Goal: Information Seeking & Learning: Learn about a topic

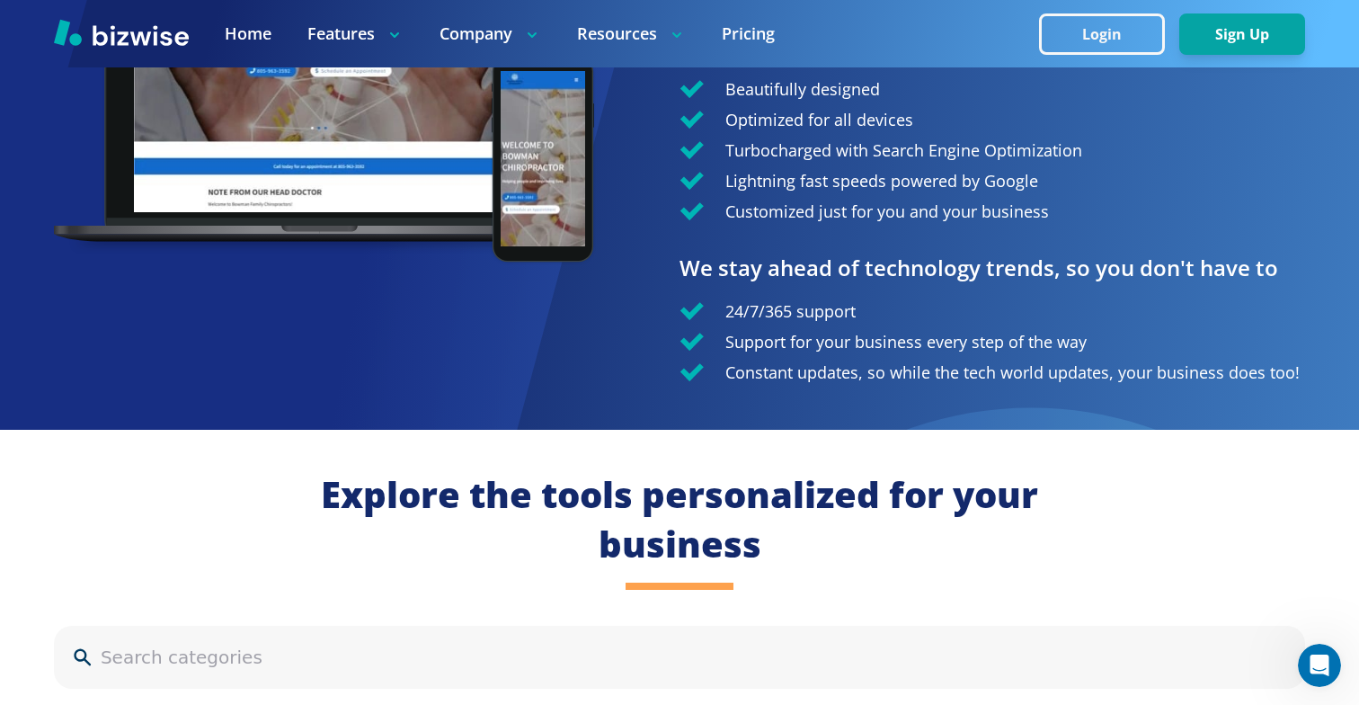
scroll to position [1705, 0]
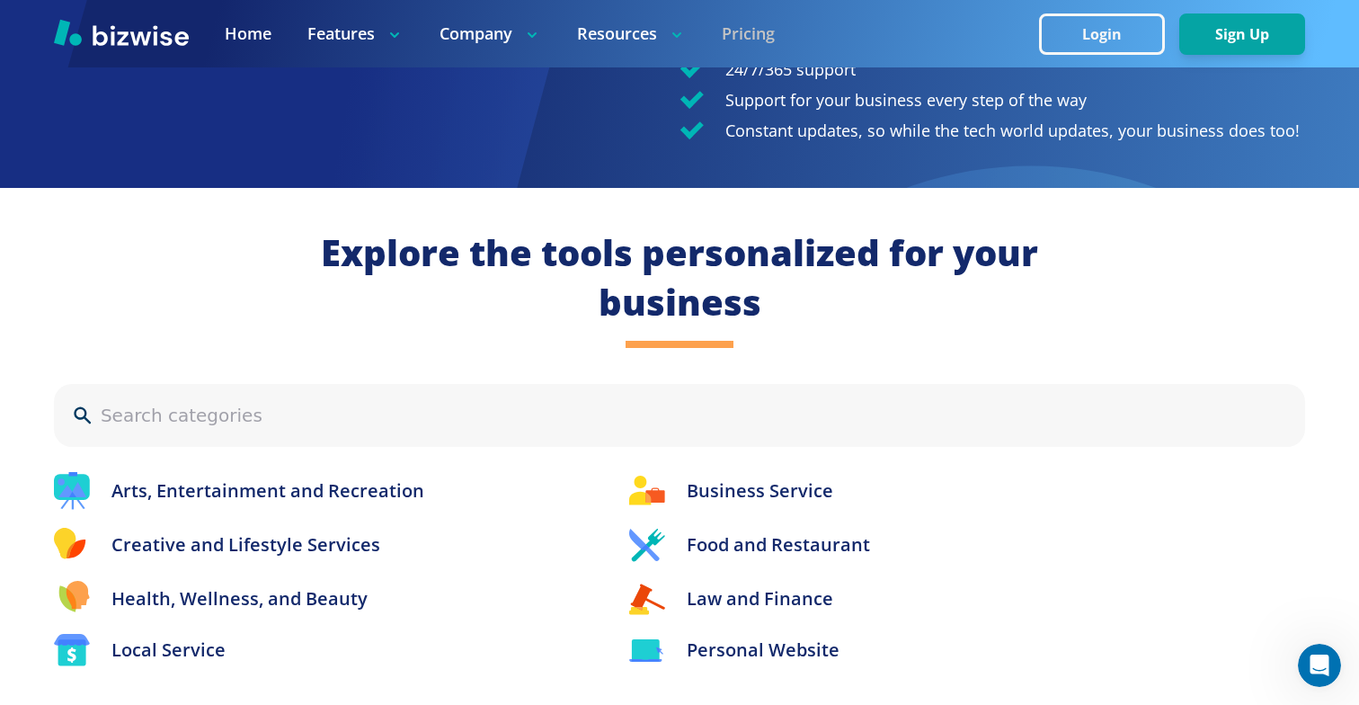
click at [735, 27] on link "Pricing" at bounding box center [748, 33] width 53 height 22
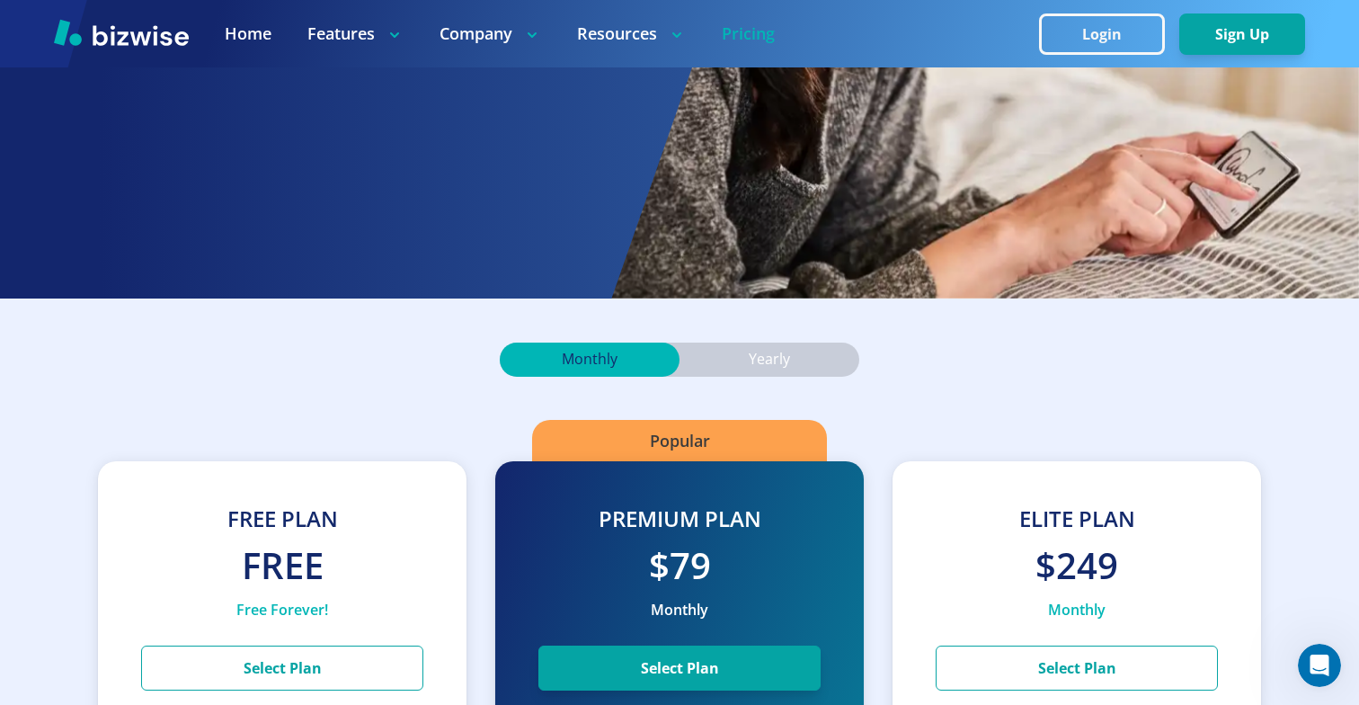
scroll to position [288, 0]
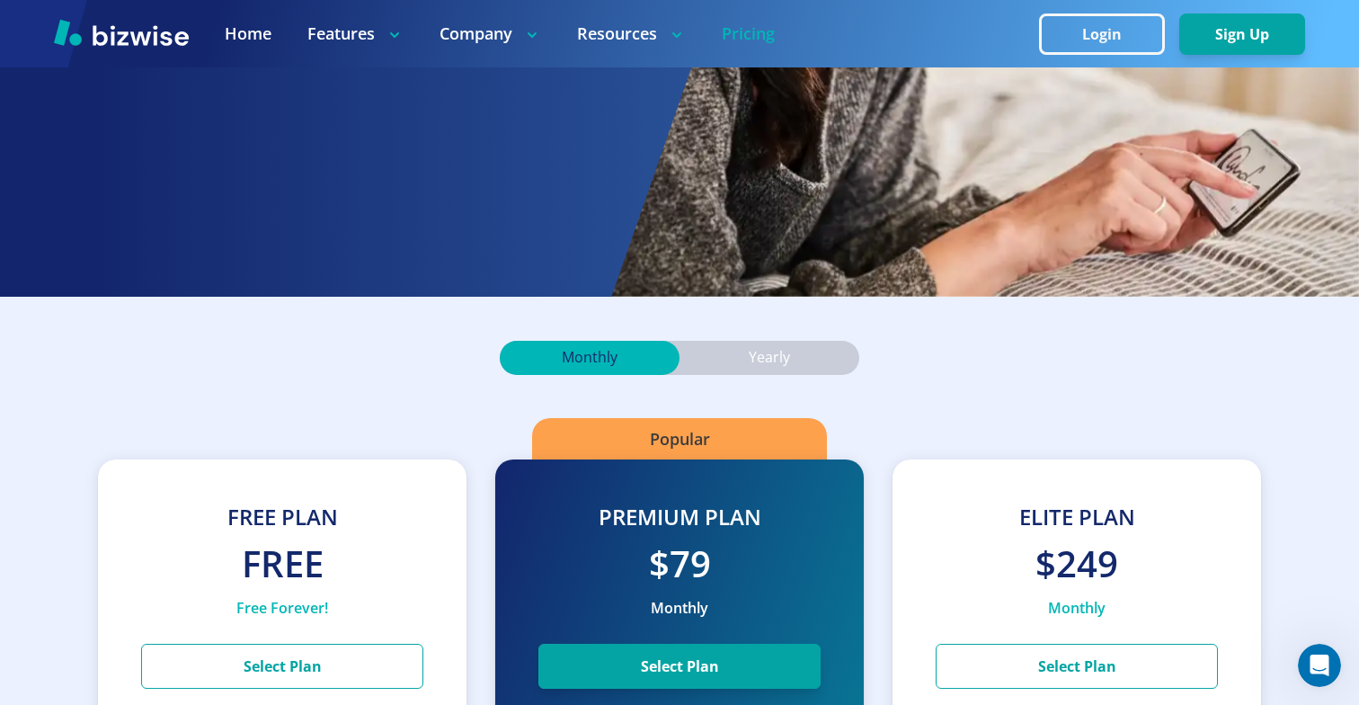
click at [778, 366] on p "Yearly" at bounding box center [769, 358] width 41 height 20
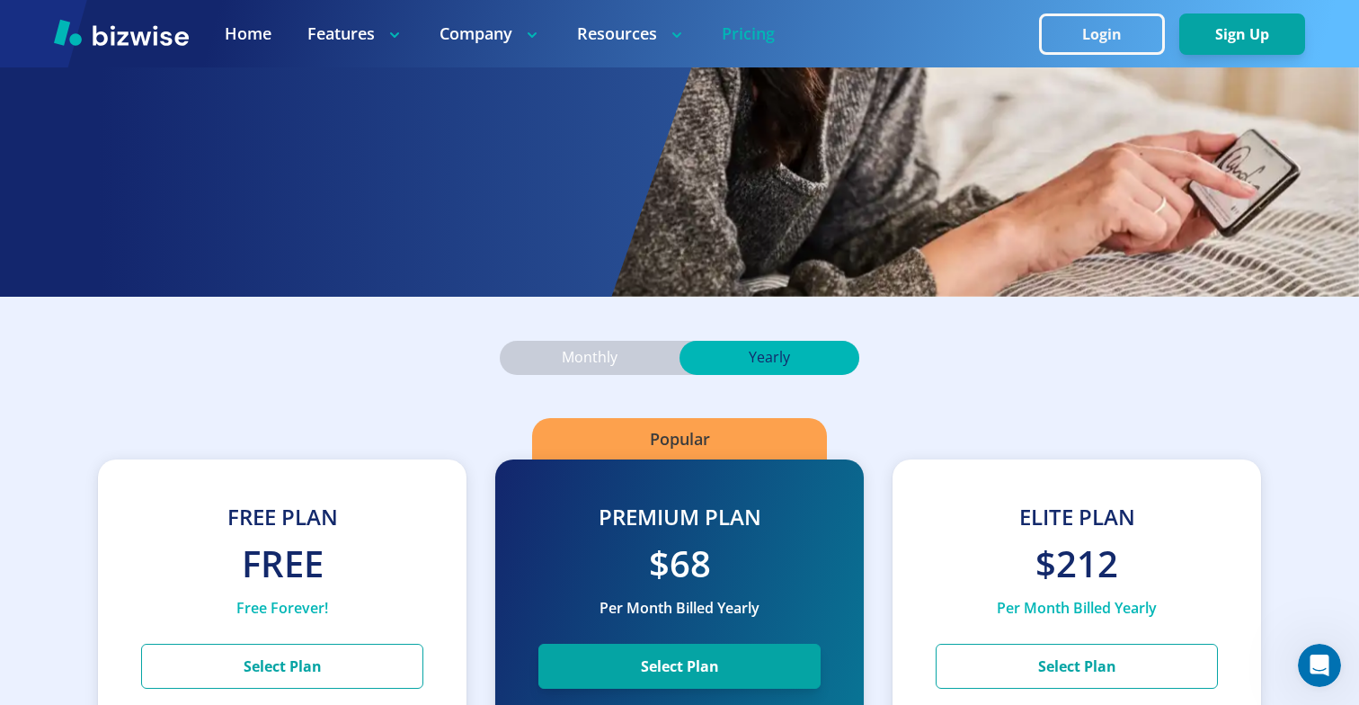
click at [587, 356] on p "Monthly" at bounding box center [590, 358] width 56 height 20
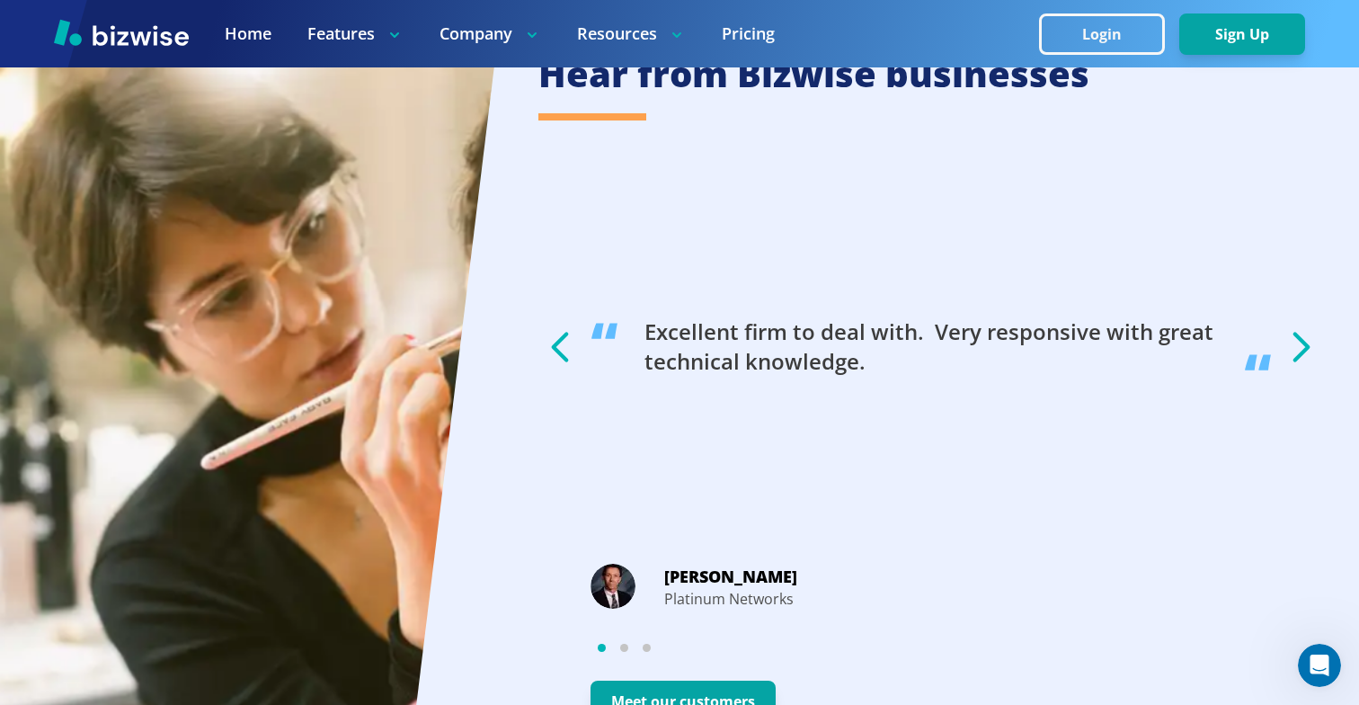
scroll to position [3581, 0]
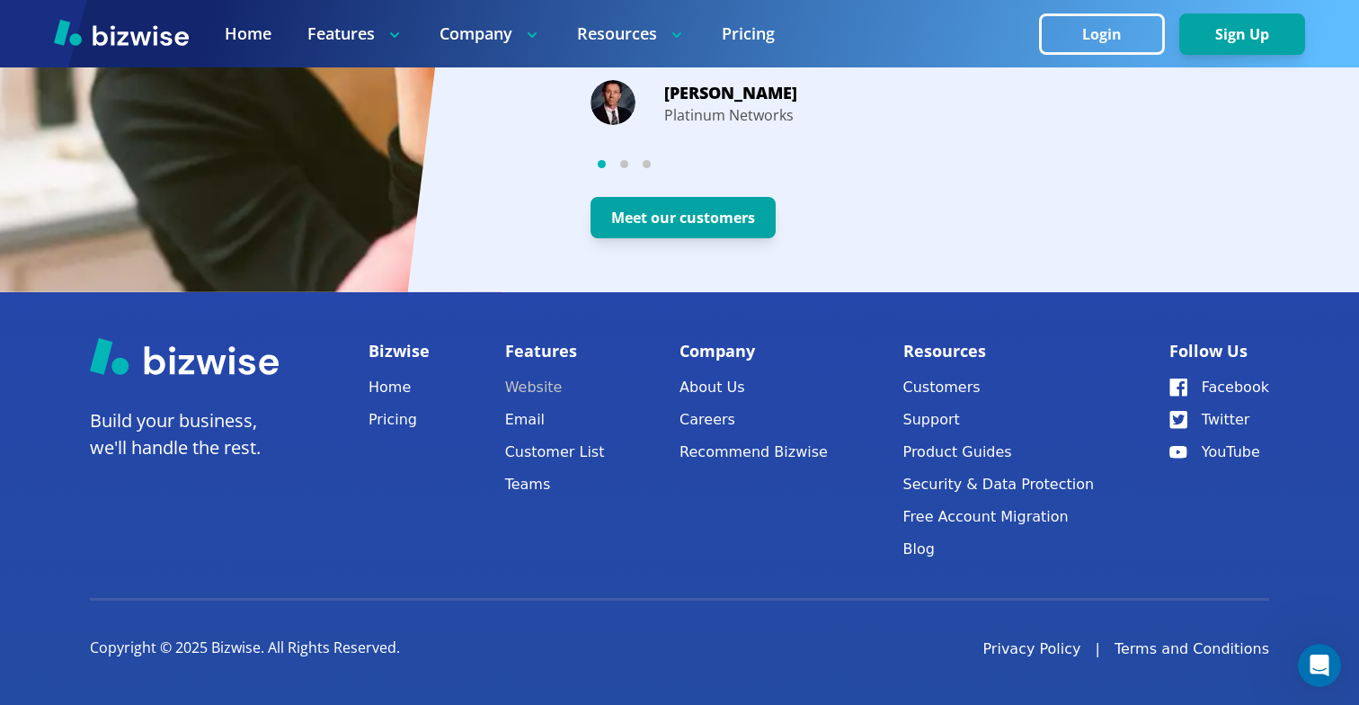
click at [552, 394] on link "Website" at bounding box center [555, 387] width 100 height 25
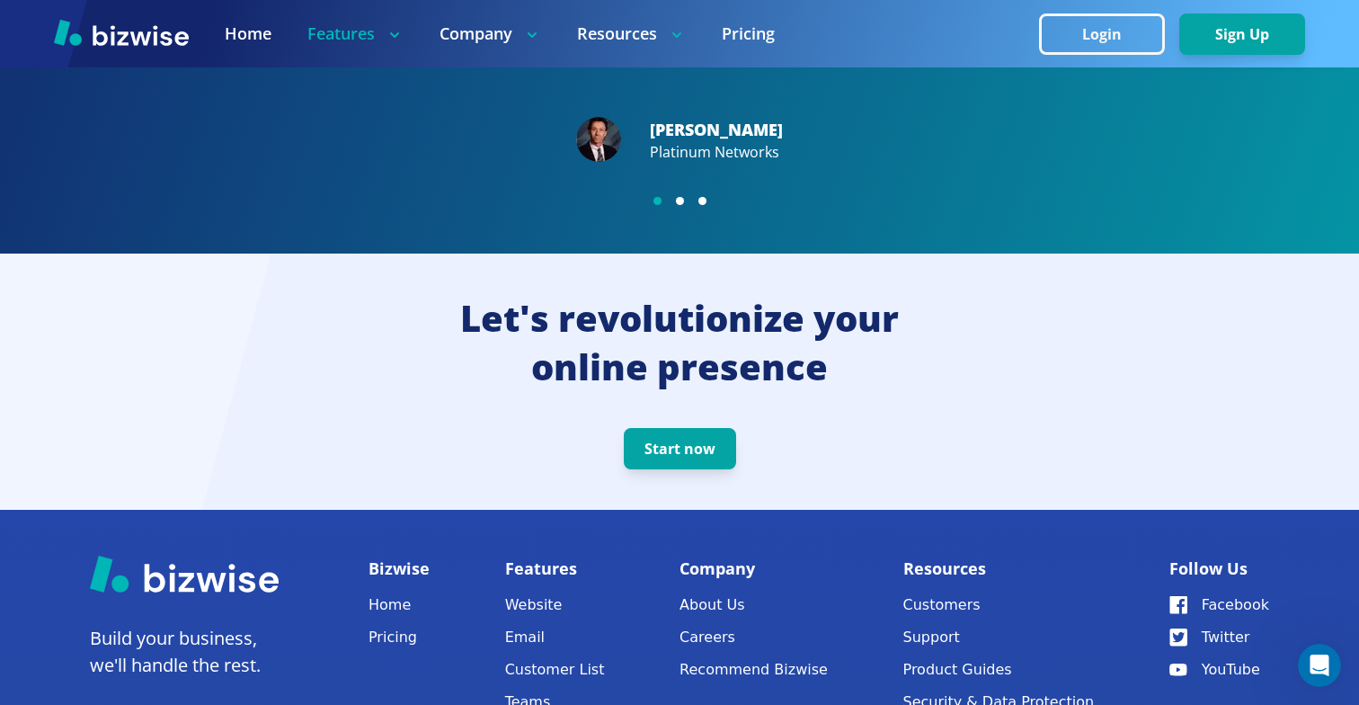
scroll to position [3674, 0]
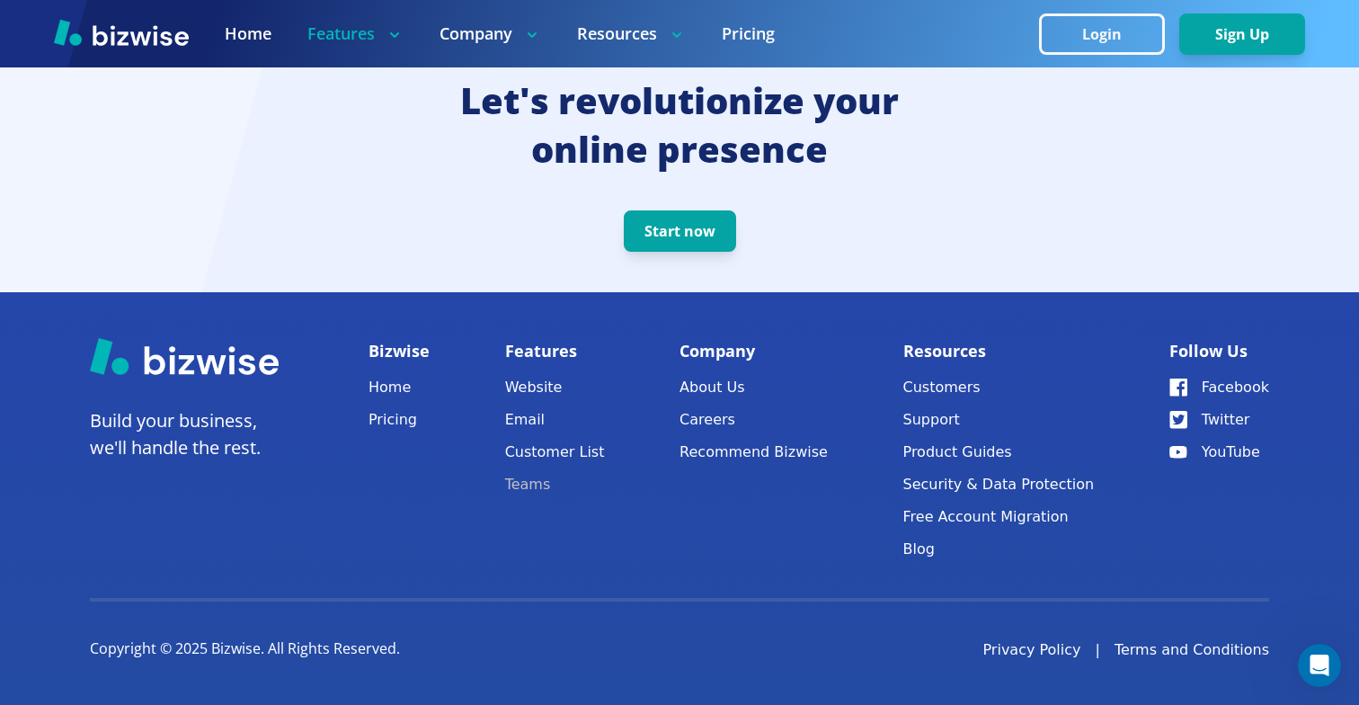
click at [546, 485] on link "Teams" at bounding box center [555, 484] width 100 height 25
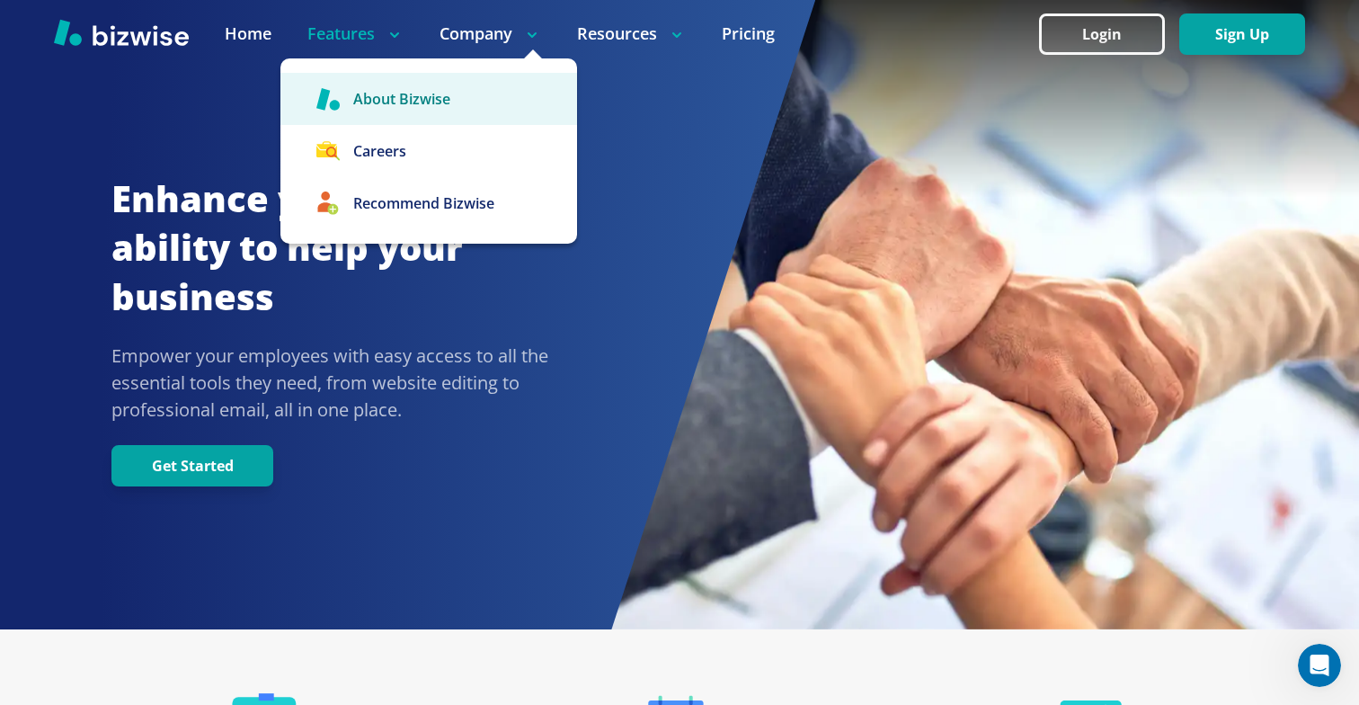
click at [413, 107] on link "About Bizwise" at bounding box center [428, 99] width 297 height 52
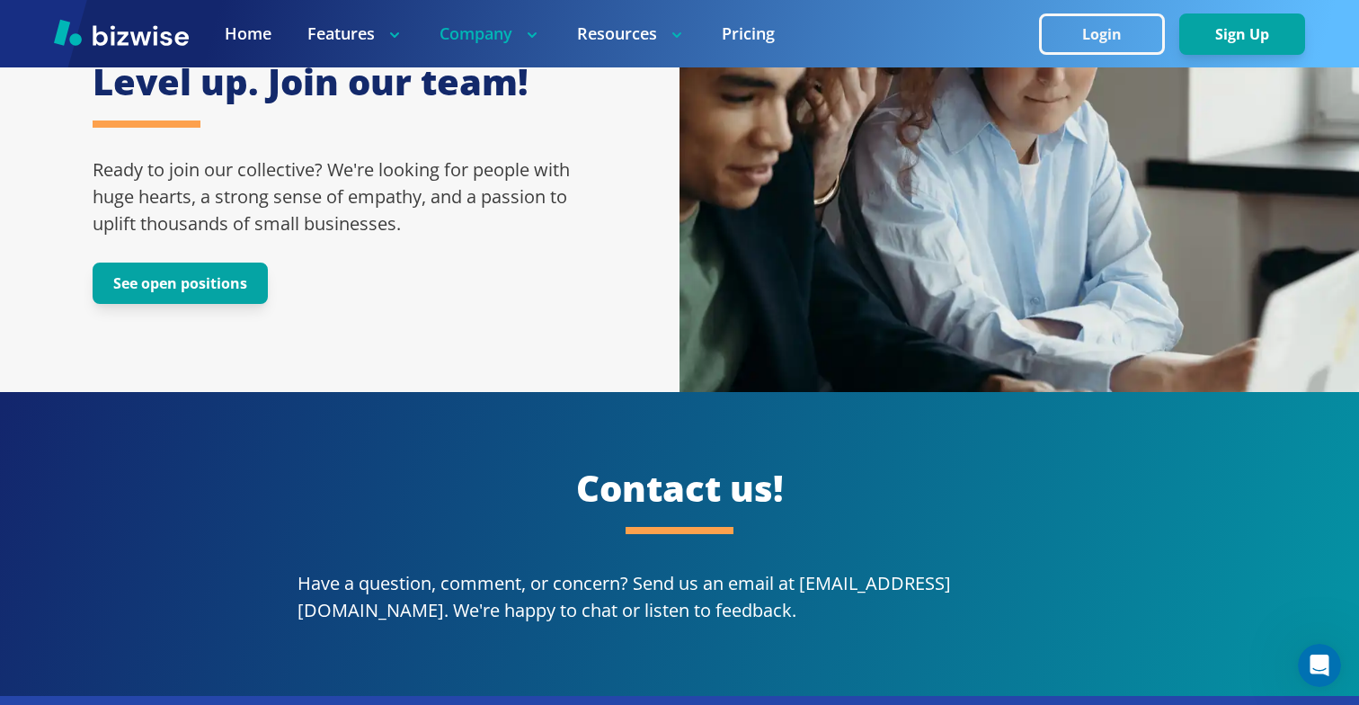
scroll to position [3278, 0]
